Goal: Task Accomplishment & Management: Manage account settings

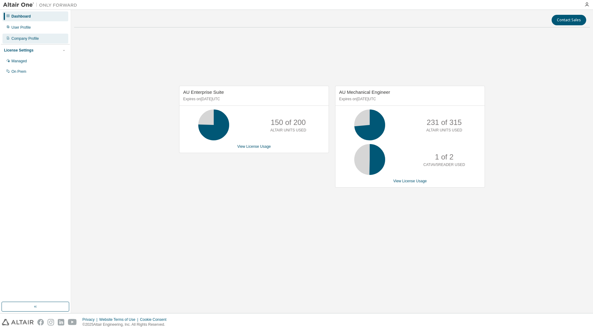
click at [21, 37] on div "Company Profile" at bounding box center [24, 38] width 27 height 5
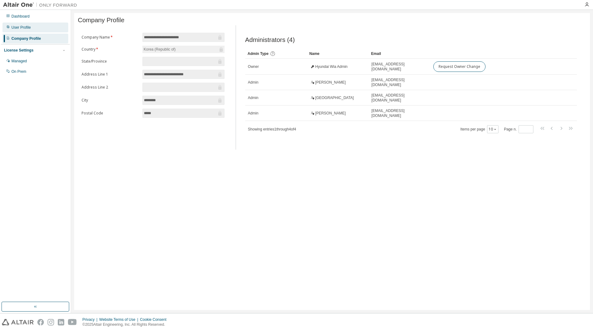
click at [14, 24] on div "User Profile" at bounding box center [35, 28] width 66 height 10
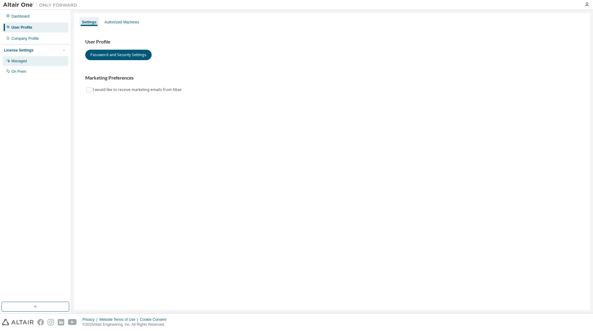
click at [20, 61] on div "Managed" at bounding box center [18, 61] width 15 height 5
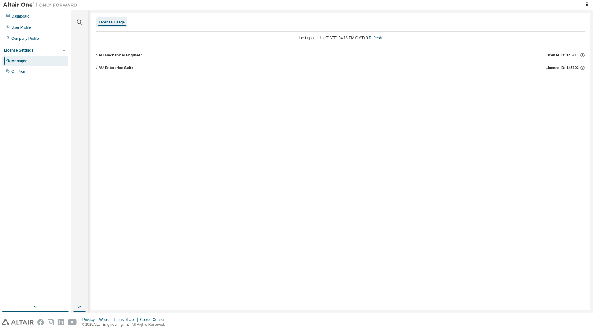
click at [96, 55] on icon "button" at bounding box center [97, 55] width 4 height 4
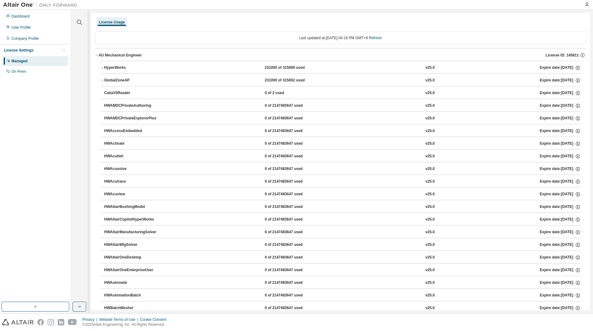
click at [104, 69] on icon "button" at bounding box center [102, 68] width 4 height 4
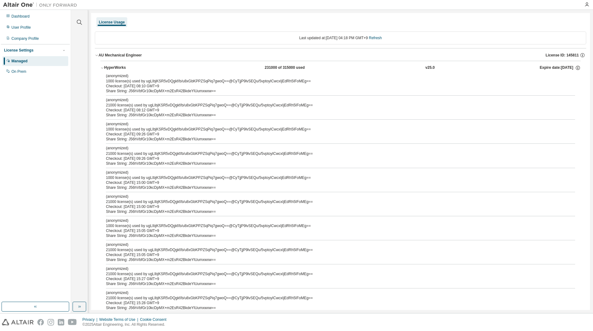
click at [104, 69] on icon "button" at bounding box center [102, 68] width 4 height 4
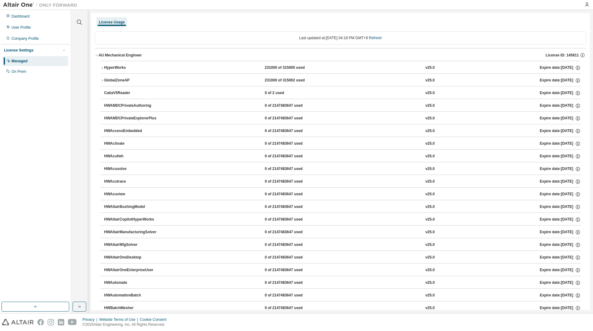
click at [20, 6] on img at bounding box center [41, 5] width 77 height 6
click at [20, 5] on img at bounding box center [41, 5] width 77 height 6
click at [9, 322] on img at bounding box center [18, 322] width 32 height 6
click at [21, 17] on div "Dashboard" at bounding box center [20, 16] width 18 height 5
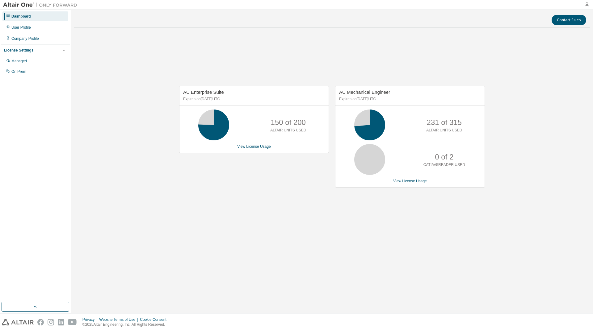
click at [586, 4] on icon "button" at bounding box center [586, 4] width 5 height 5
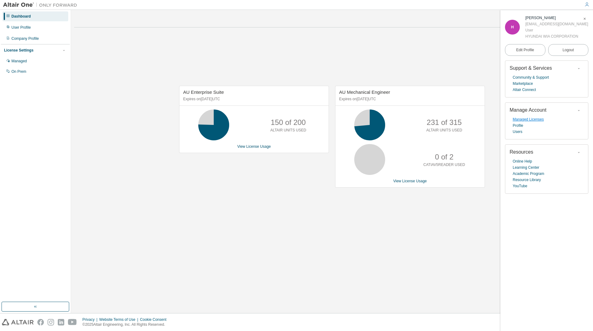
click at [531, 121] on link "Managed Licenses" at bounding box center [528, 119] width 31 height 6
click at [529, 83] on link "Marketplace" at bounding box center [523, 84] width 20 height 6
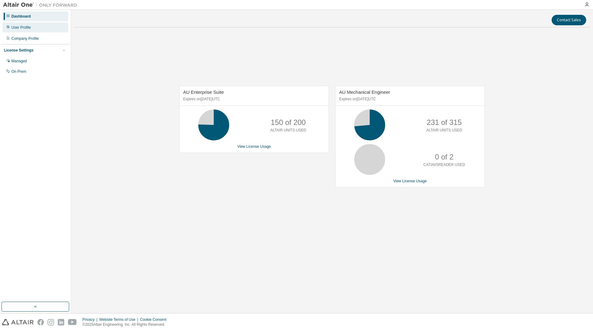
click at [40, 29] on div "User Profile" at bounding box center [35, 28] width 66 height 10
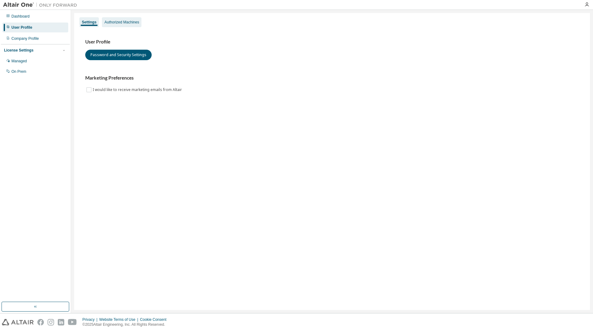
click at [129, 21] on div "Authorized Machines" at bounding box center [121, 22] width 35 height 5
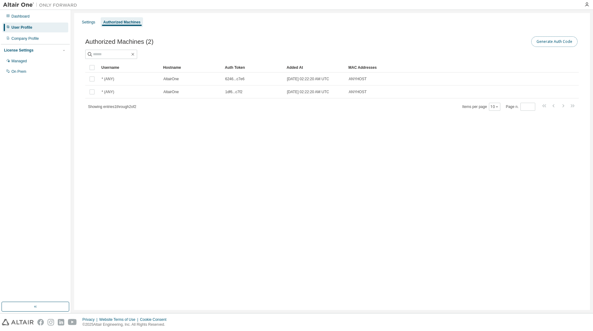
click at [557, 40] on button "Generate Auth Code" at bounding box center [554, 41] width 46 height 11
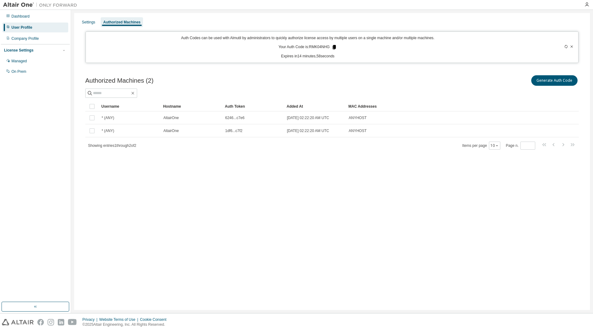
click at [335, 48] on icon at bounding box center [334, 47] width 3 height 4
